Goal: Information Seeking & Learning: Check status

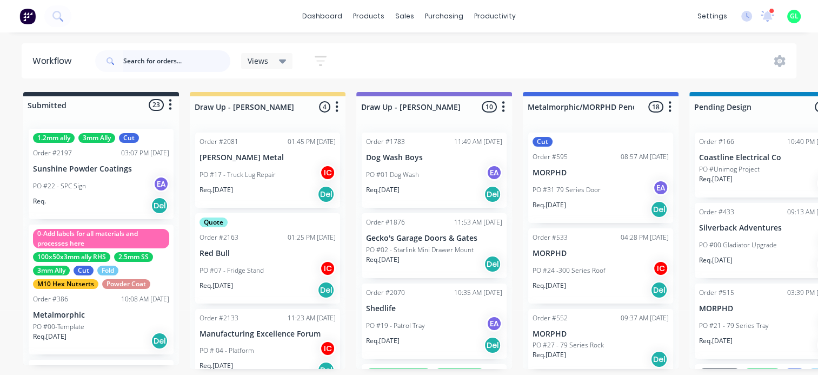
click at [145, 62] on input "text" at bounding box center [176, 61] width 107 height 22
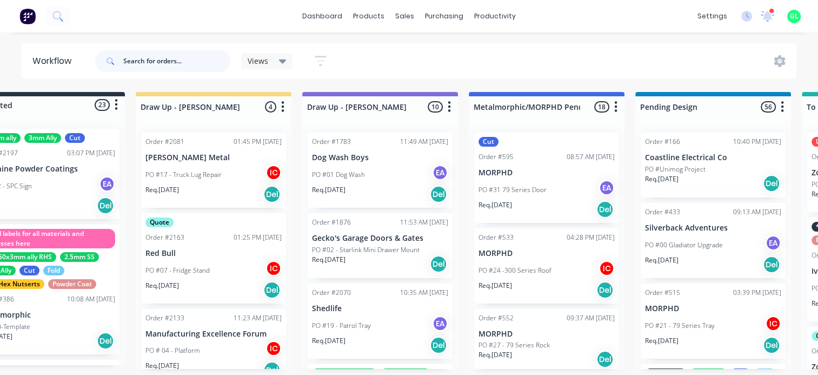
scroll to position [2, 0]
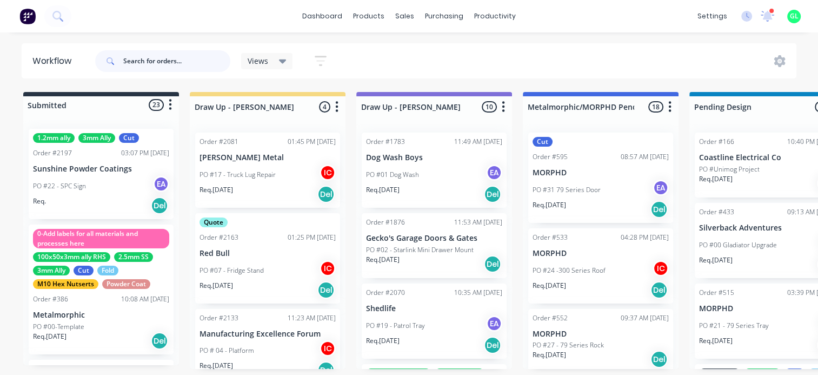
click at [191, 58] on input "text" at bounding box center [176, 61] width 107 height 22
type input "all"
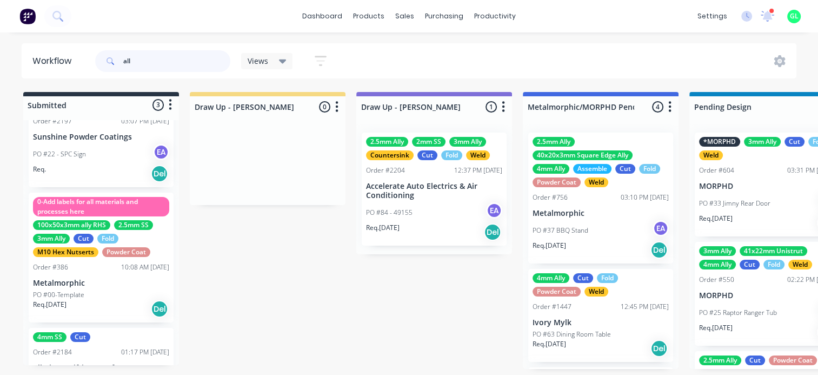
scroll to position [84, 0]
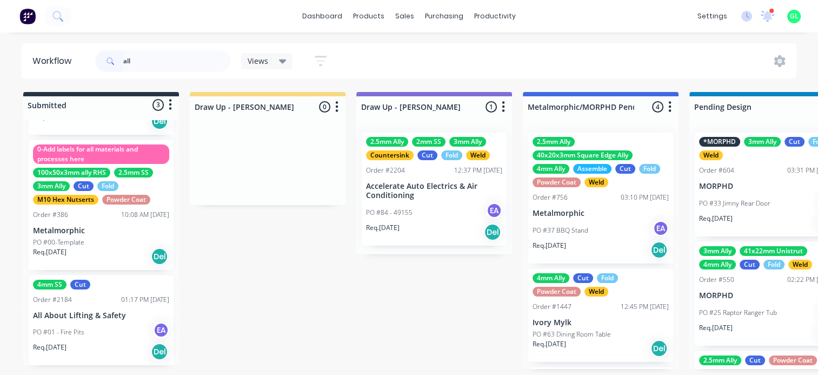
click at [89, 334] on div "PO #01 - Fire Pits EA" at bounding box center [101, 332] width 136 height 21
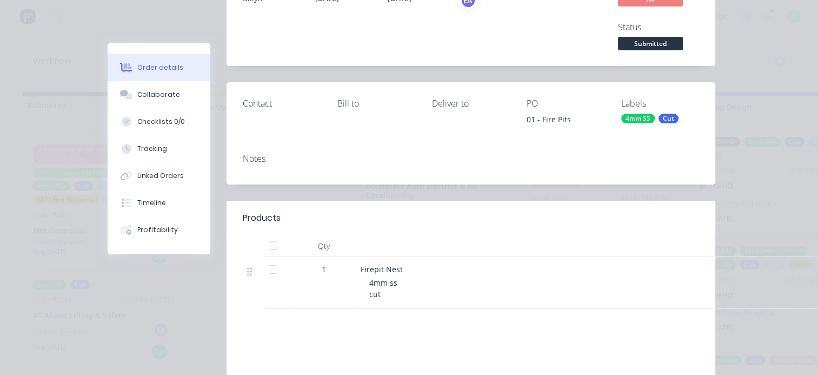
scroll to position [0, 0]
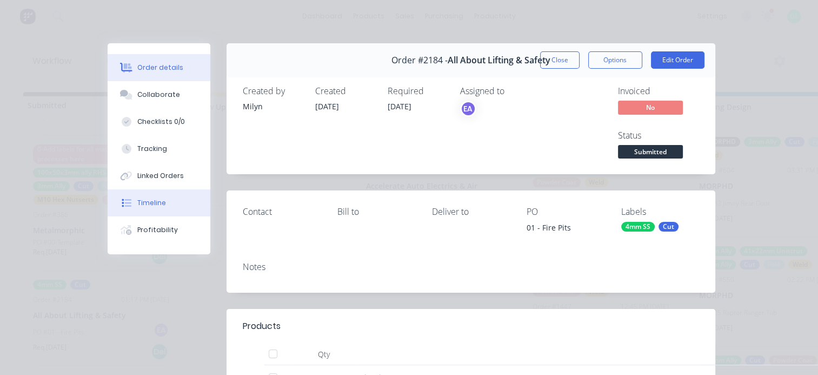
click at [151, 204] on div "Timeline" at bounding box center [151, 203] width 29 height 10
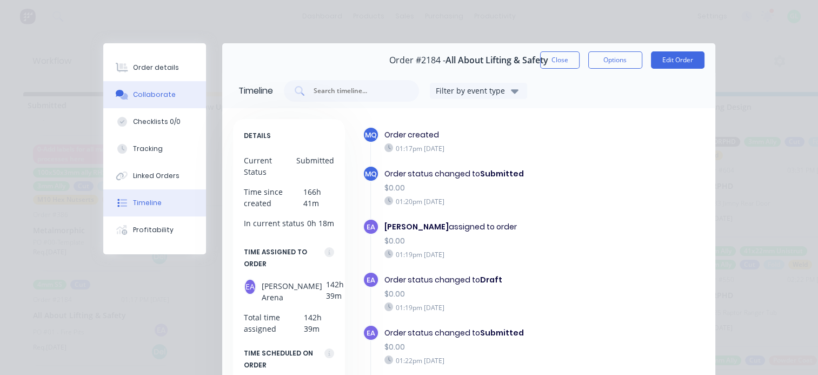
click at [157, 98] on div "Collaborate" at bounding box center [154, 95] width 43 height 10
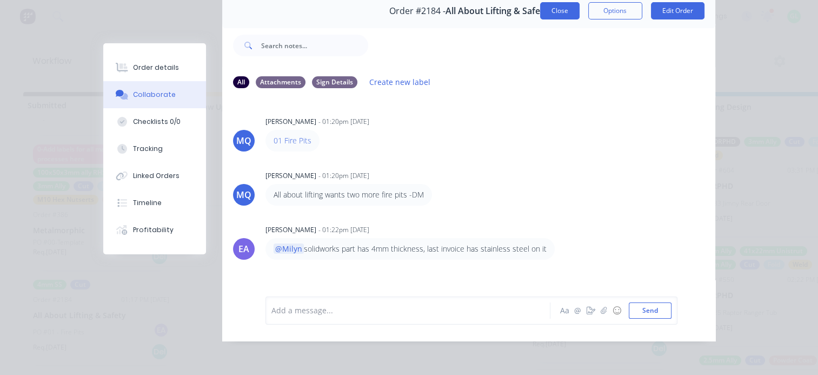
click at [558, 9] on button "Close" at bounding box center [559, 10] width 39 height 17
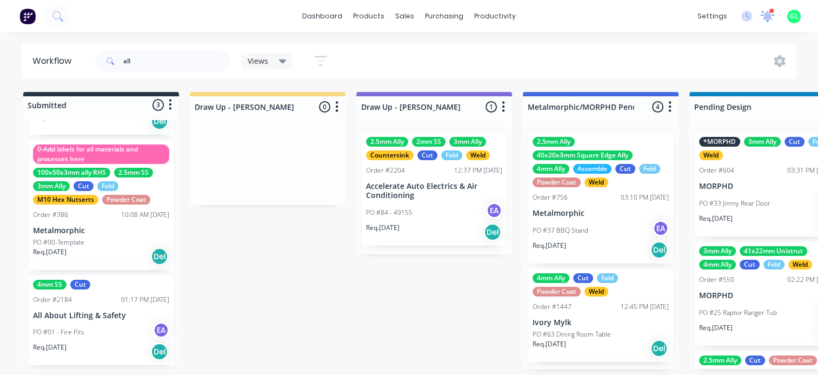
click at [768, 18] on icon at bounding box center [767, 15] width 10 height 10
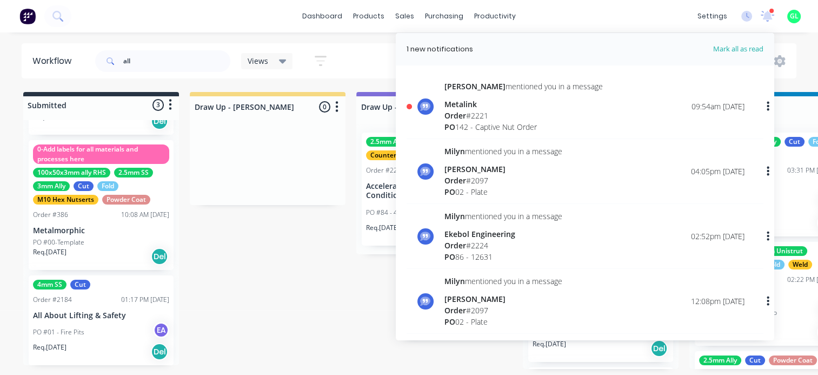
click at [504, 119] on div "Order # 2221" at bounding box center [523, 115] width 158 height 11
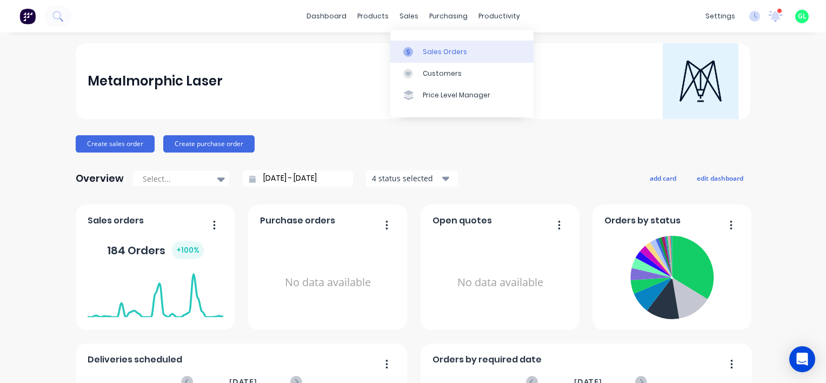
click at [435, 49] on div "Sales Orders" at bounding box center [445, 52] width 44 height 10
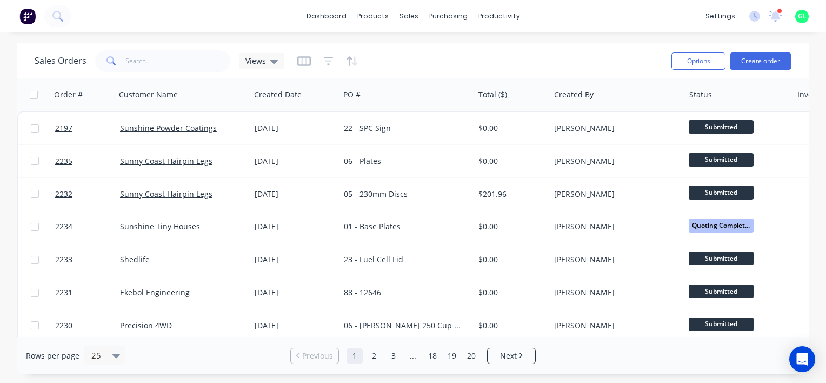
click at [331, 62] on div at bounding box center [327, 60] width 61 height 17
click at [324, 62] on icon "button" at bounding box center [329, 61] width 10 height 11
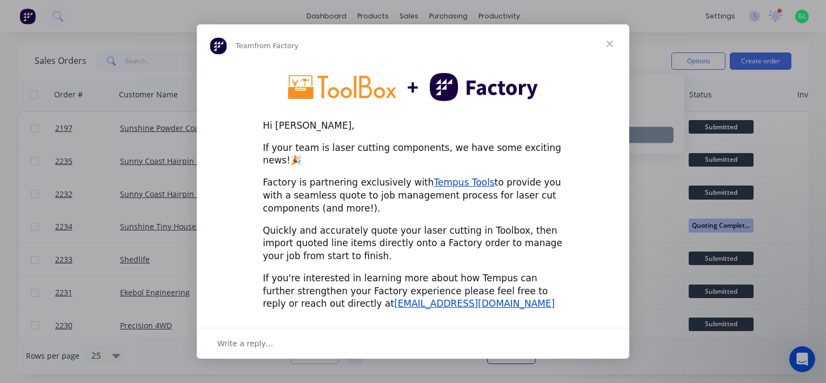
click at [615, 50] on span "Close" at bounding box center [609, 43] width 39 height 39
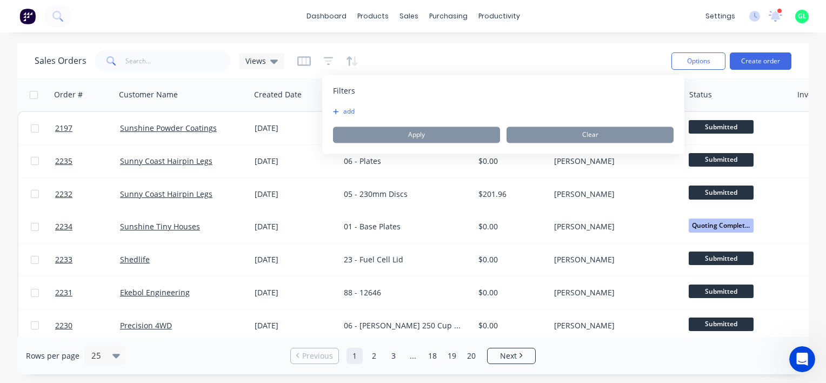
click at [343, 112] on button "add" at bounding box center [346, 111] width 27 height 9
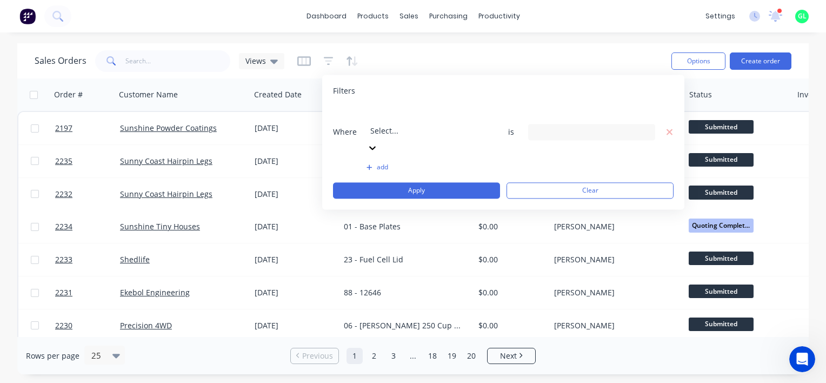
click at [404, 121] on div at bounding box center [448, 116] width 156 height 14
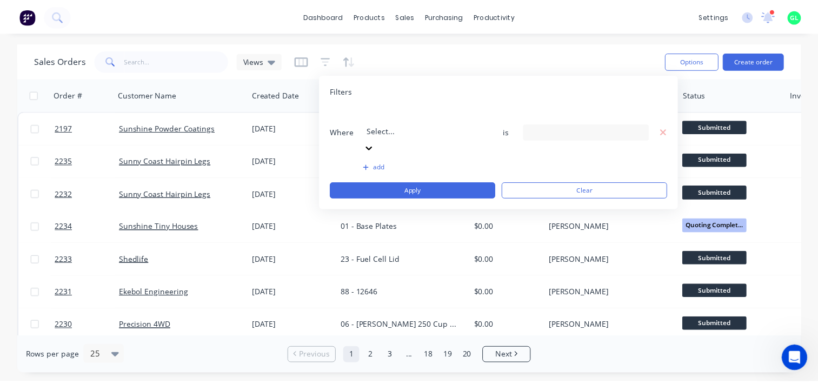
scroll to position [242, 0]
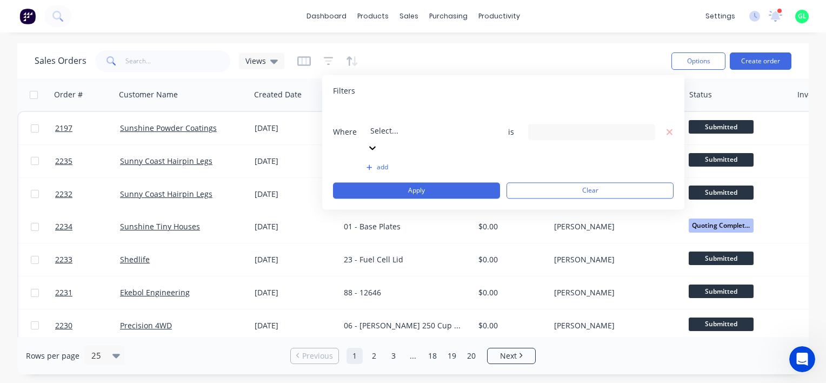
click at [554, 126] on div "29 Status selected" at bounding box center [583, 131] width 98 height 11
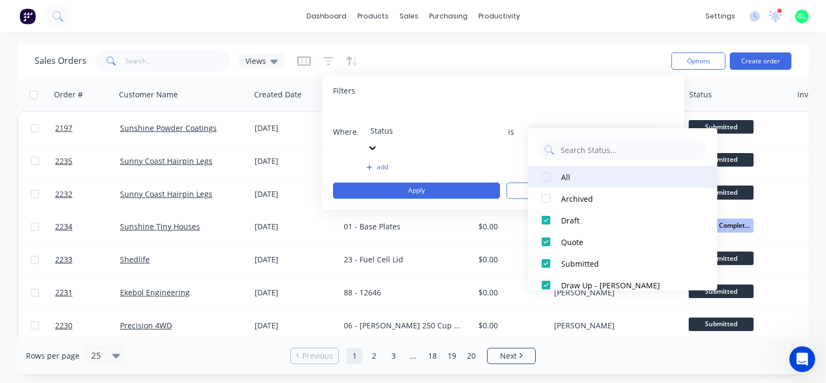
click at [545, 175] on div at bounding box center [546, 177] width 22 height 22
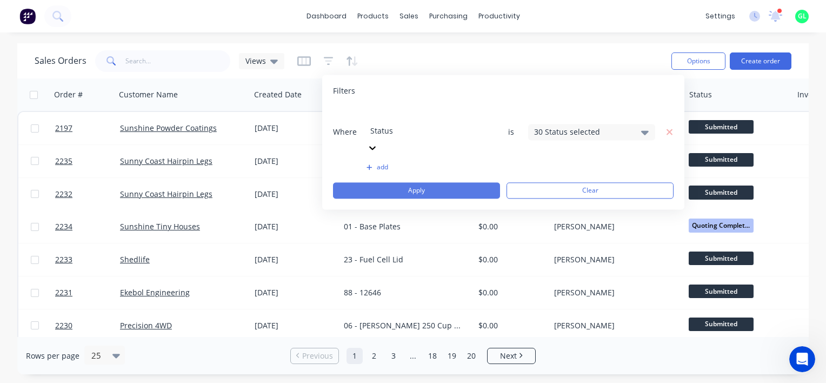
click at [451, 182] on button "Apply" at bounding box center [416, 190] width 167 height 16
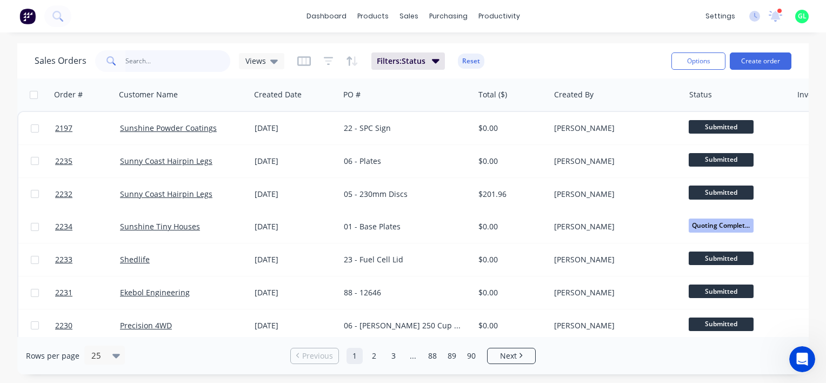
click at [164, 61] on input "text" at bounding box center [177, 61] width 105 height 22
type input "gecko"
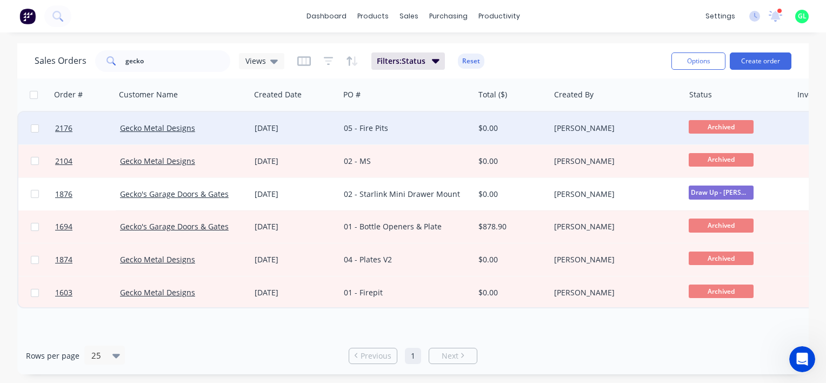
click at [365, 126] on div "05 - Fire Pits" at bounding box center [403, 128] width 119 height 11
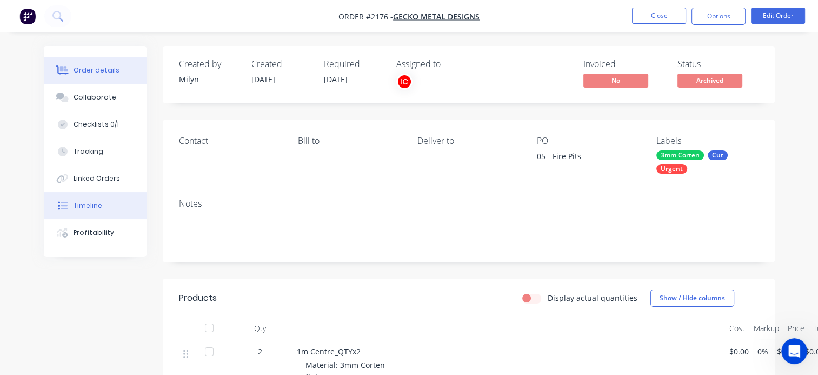
click at [96, 208] on div "Timeline" at bounding box center [88, 206] width 29 height 10
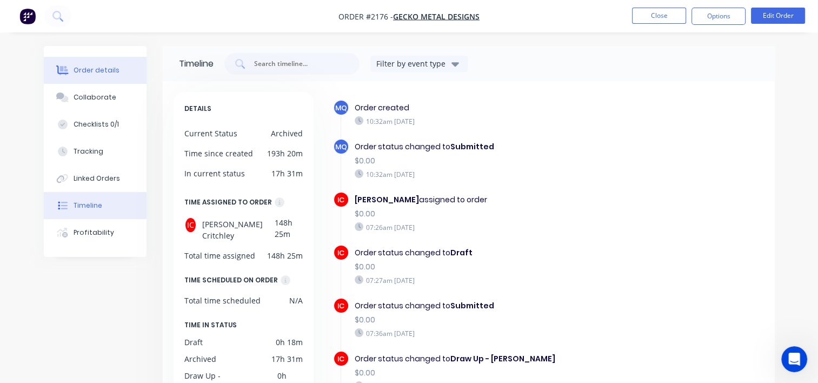
click at [103, 74] on div "Order details" at bounding box center [97, 70] width 46 height 10
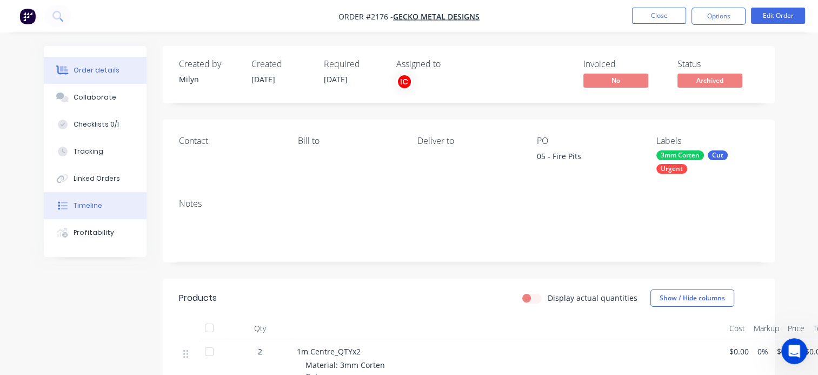
click at [94, 203] on div "Timeline" at bounding box center [88, 206] width 29 height 10
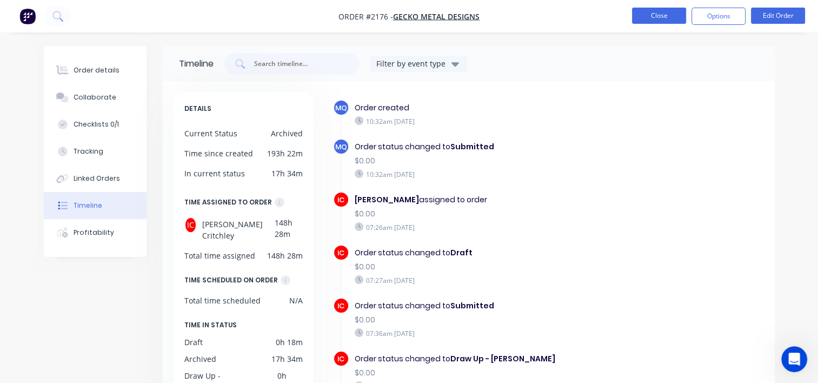
click at [645, 21] on button "Close" at bounding box center [659, 16] width 54 height 16
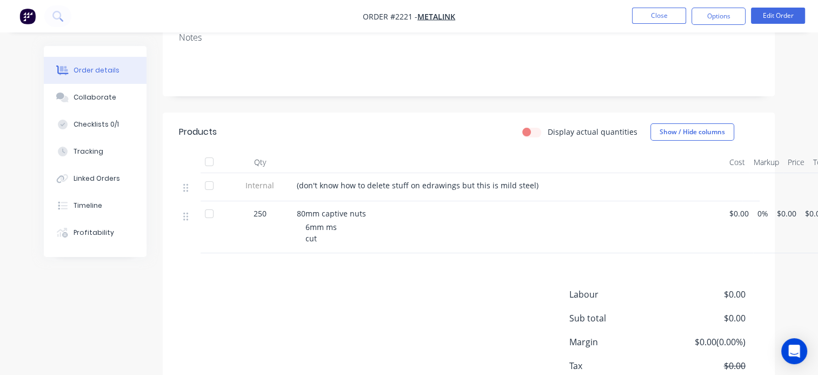
scroll to position [162, 0]
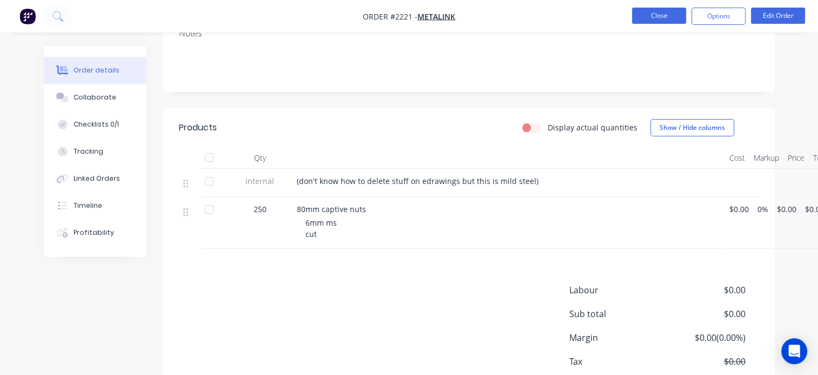
click at [656, 14] on button "Close" at bounding box center [659, 16] width 54 height 16
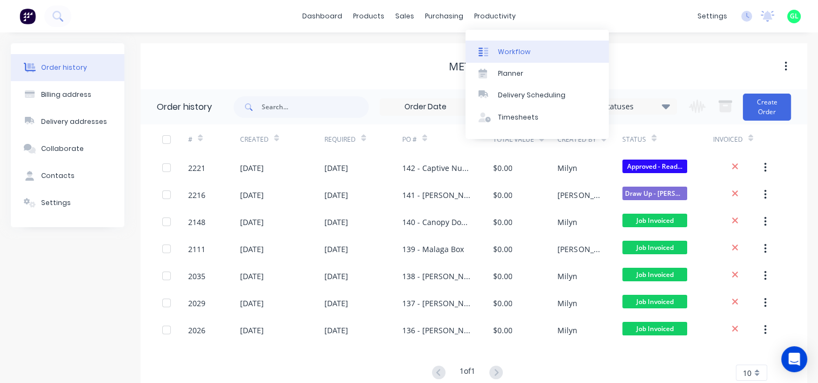
click at [513, 48] on div "Workflow" at bounding box center [514, 52] width 32 height 10
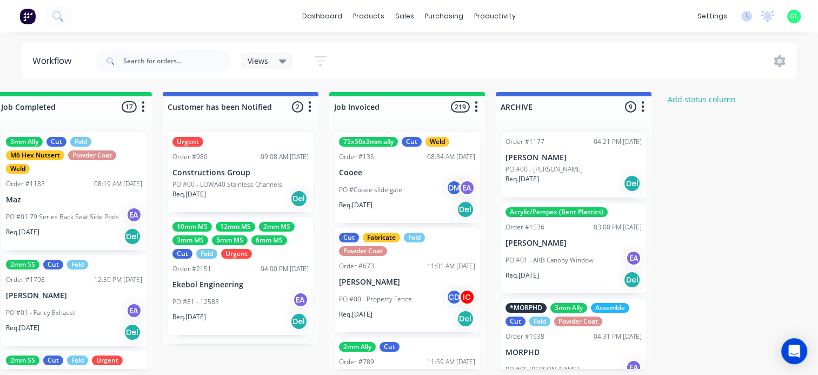
click at [218, 185] on p "PO #00 - LOWA40 Stainless Channels" at bounding box center [227, 184] width 110 height 10
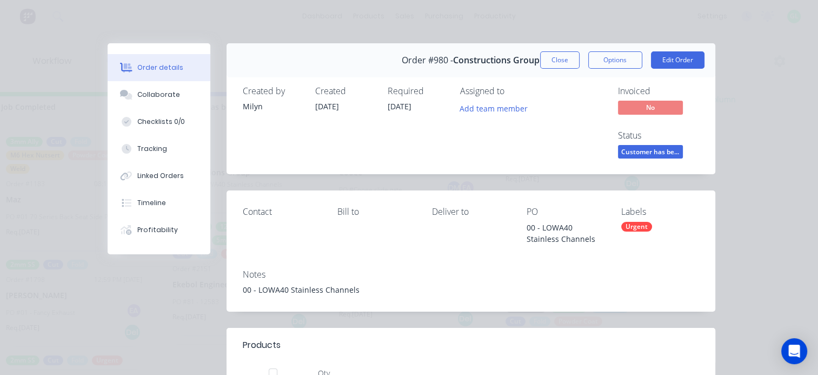
click at [636, 154] on span "Customer has be..." at bounding box center [650, 152] width 65 height 14
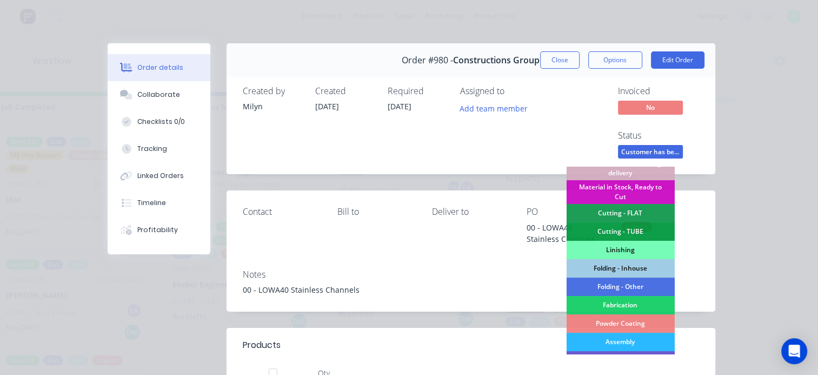
scroll to position [324, 0]
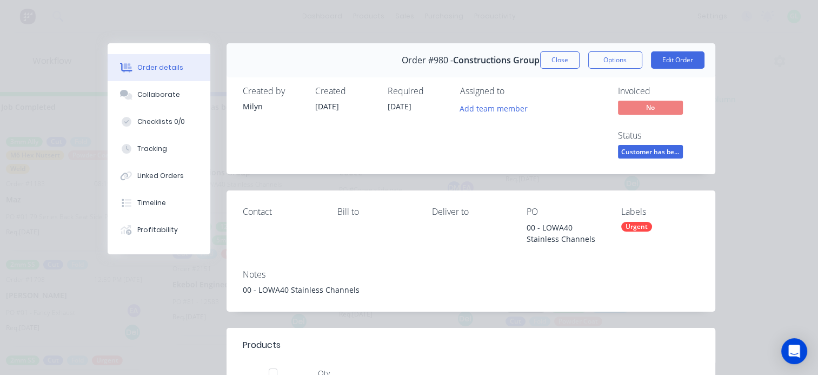
drag, startPoint x: 552, startPoint y: 61, endPoint x: 558, endPoint y: 318, distance: 257.9
click at [552, 59] on button "Close" at bounding box center [559, 59] width 39 height 17
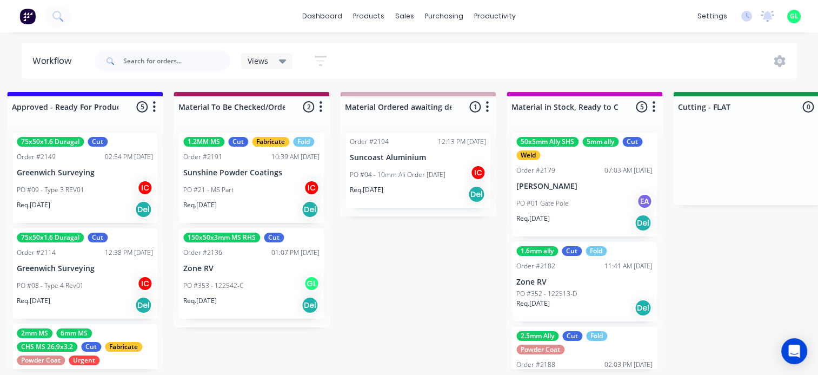
scroll to position [0, 1351]
